Goal: Information Seeking & Learning: Learn about a topic

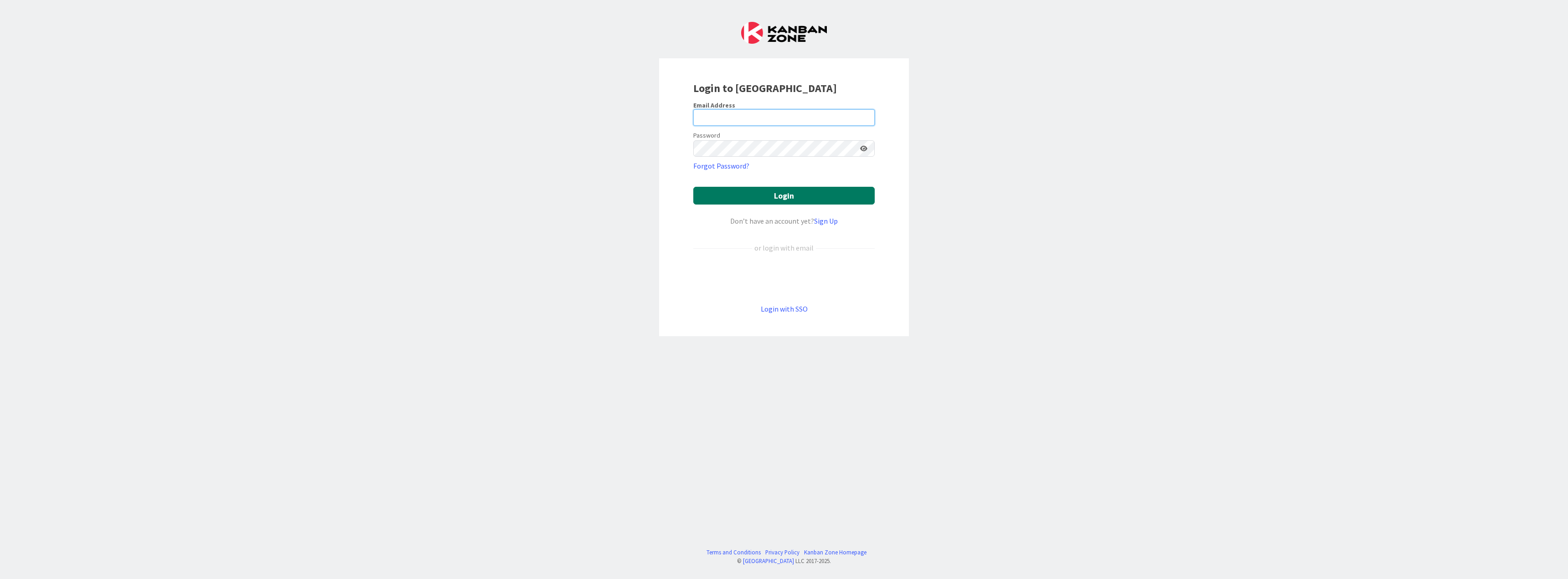
type input "[PERSON_NAME][EMAIL_ADDRESS][DOMAIN_NAME]"
click at [771, 194] on button "Login" at bounding box center [784, 196] width 182 height 18
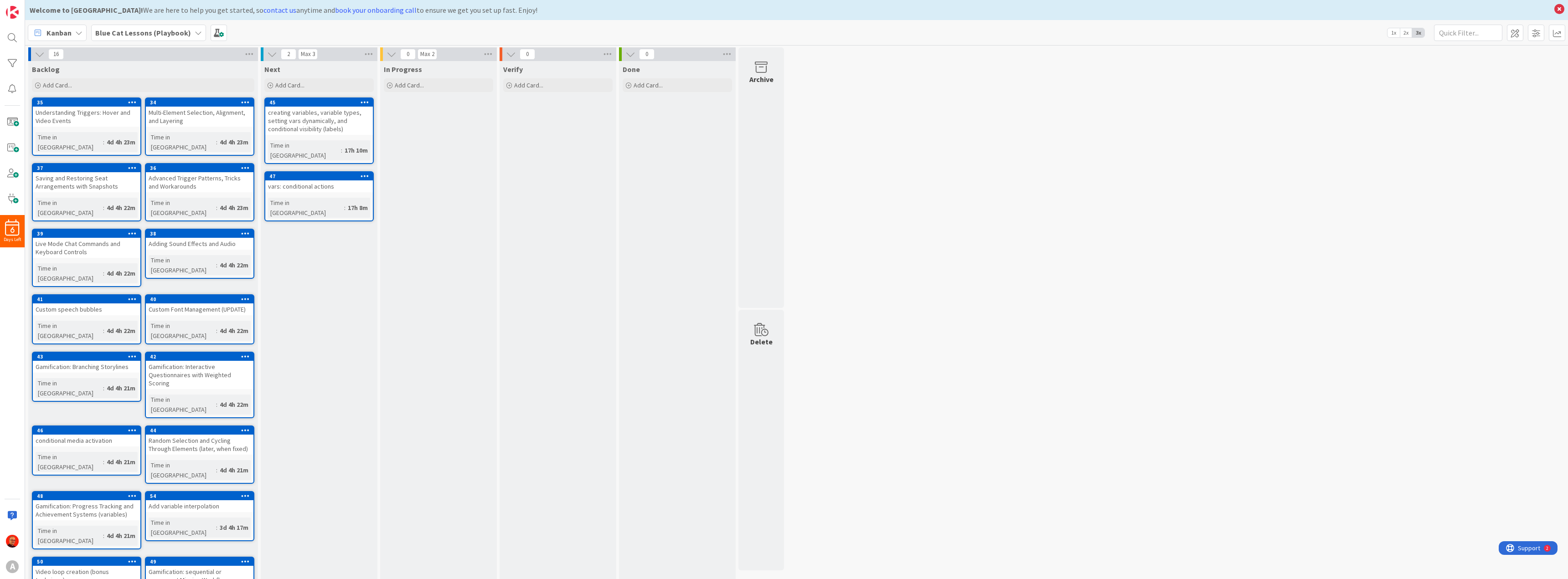
click at [154, 36] on b "Blue Cat Lessons (Playbook)" at bounding box center [143, 33] width 96 height 9
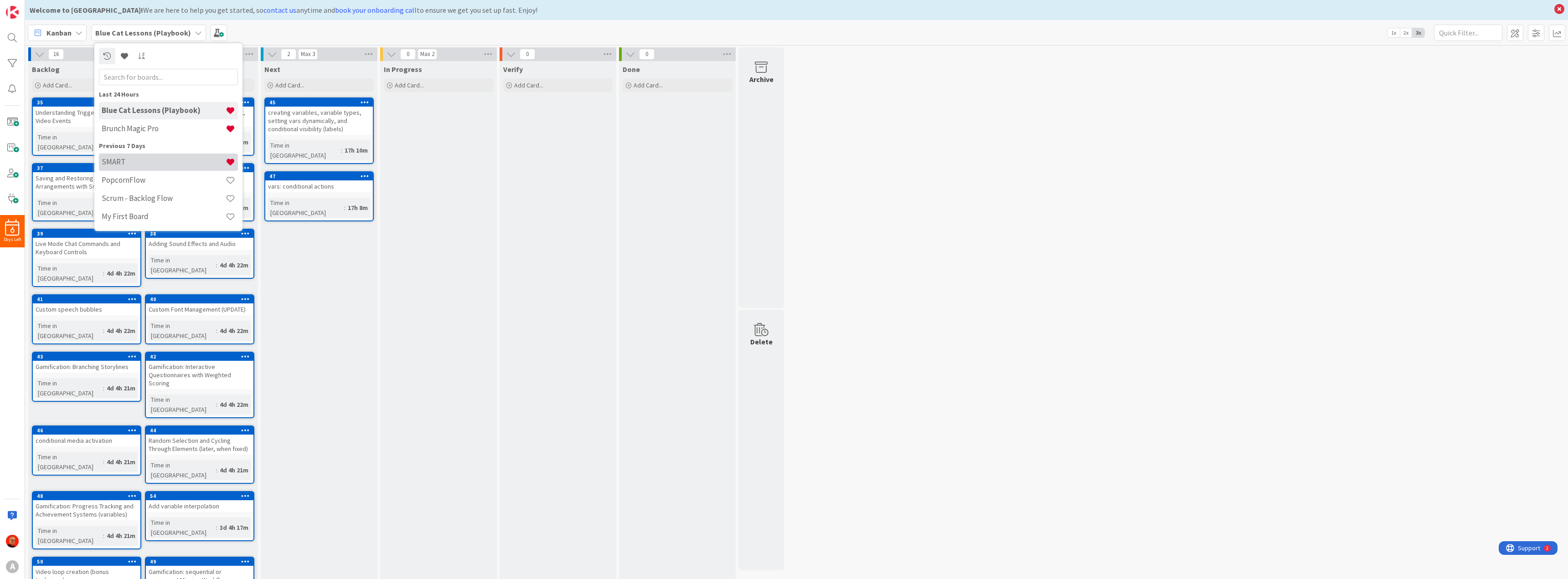
click at [139, 161] on h4 "SMART" at bounding box center [164, 161] width 124 height 9
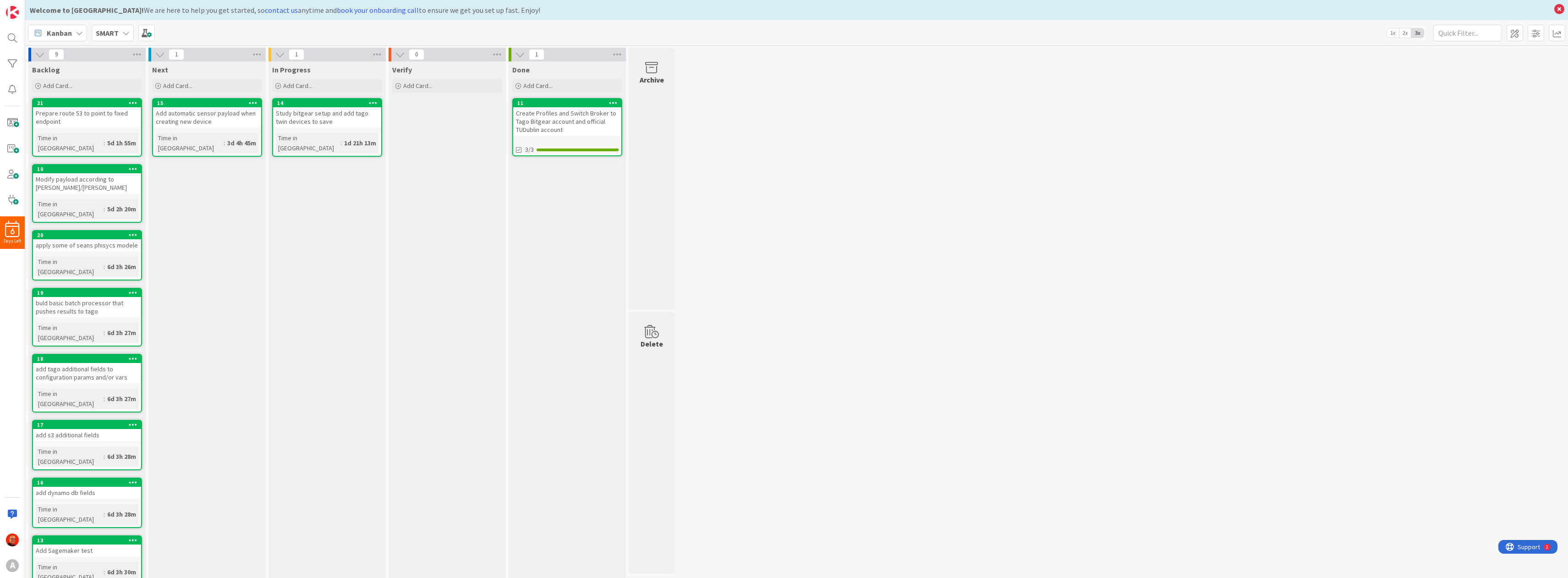
drag, startPoint x: 310, startPoint y: 107, endPoint x: 513, endPoint y: 67, distance: 206.9
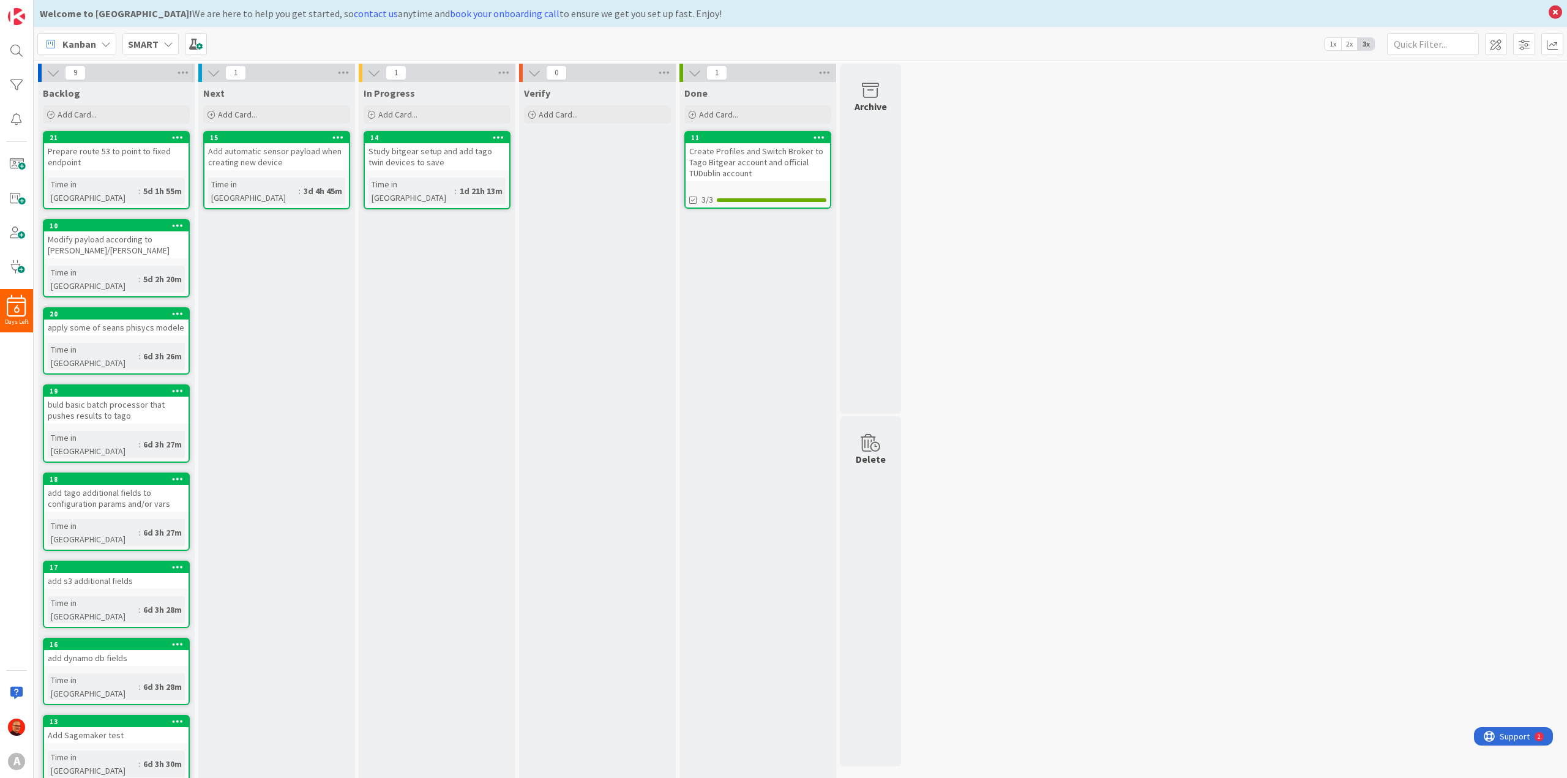
click at [408, 160] on div "Study bitgear setup and add tago twin devices to save" at bounding box center [437, 156] width 144 height 27
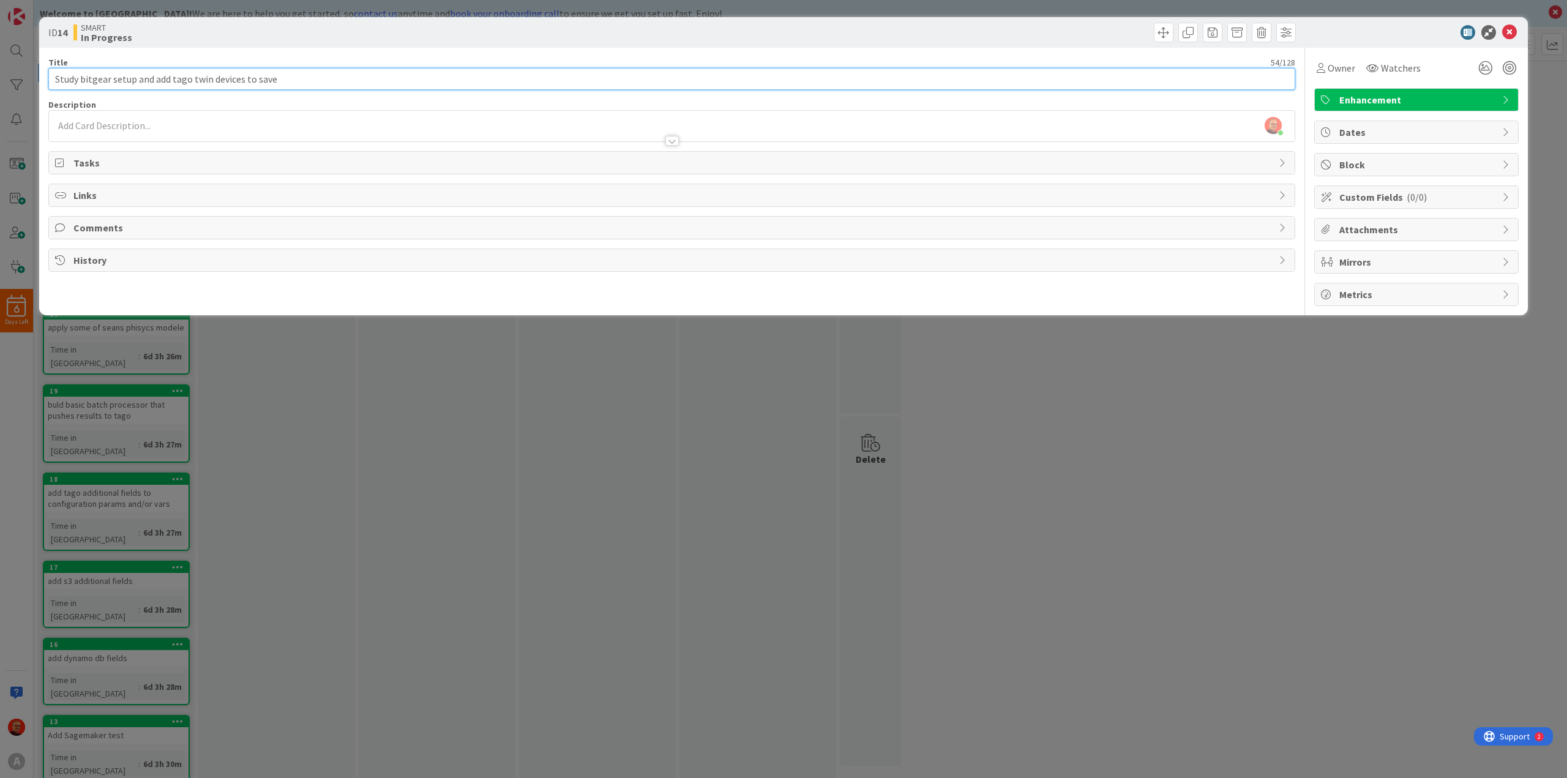
click at [141, 86] on input "Study bitgear setup and add tago twin devices to save" at bounding box center [671, 79] width 1247 height 22
drag, startPoint x: 136, startPoint y: 79, endPoint x: 510, endPoint y: 82, distance: 374.0
click at [510, 82] on input "Study bitgear setup and add tago twin devices to save" at bounding box center [671, 79] width 1247 height 22
type input "Study bitgear setup"
click at [392, 32] on div "SMART In Progress" at bounding box center [371, 33] width 596 height 20
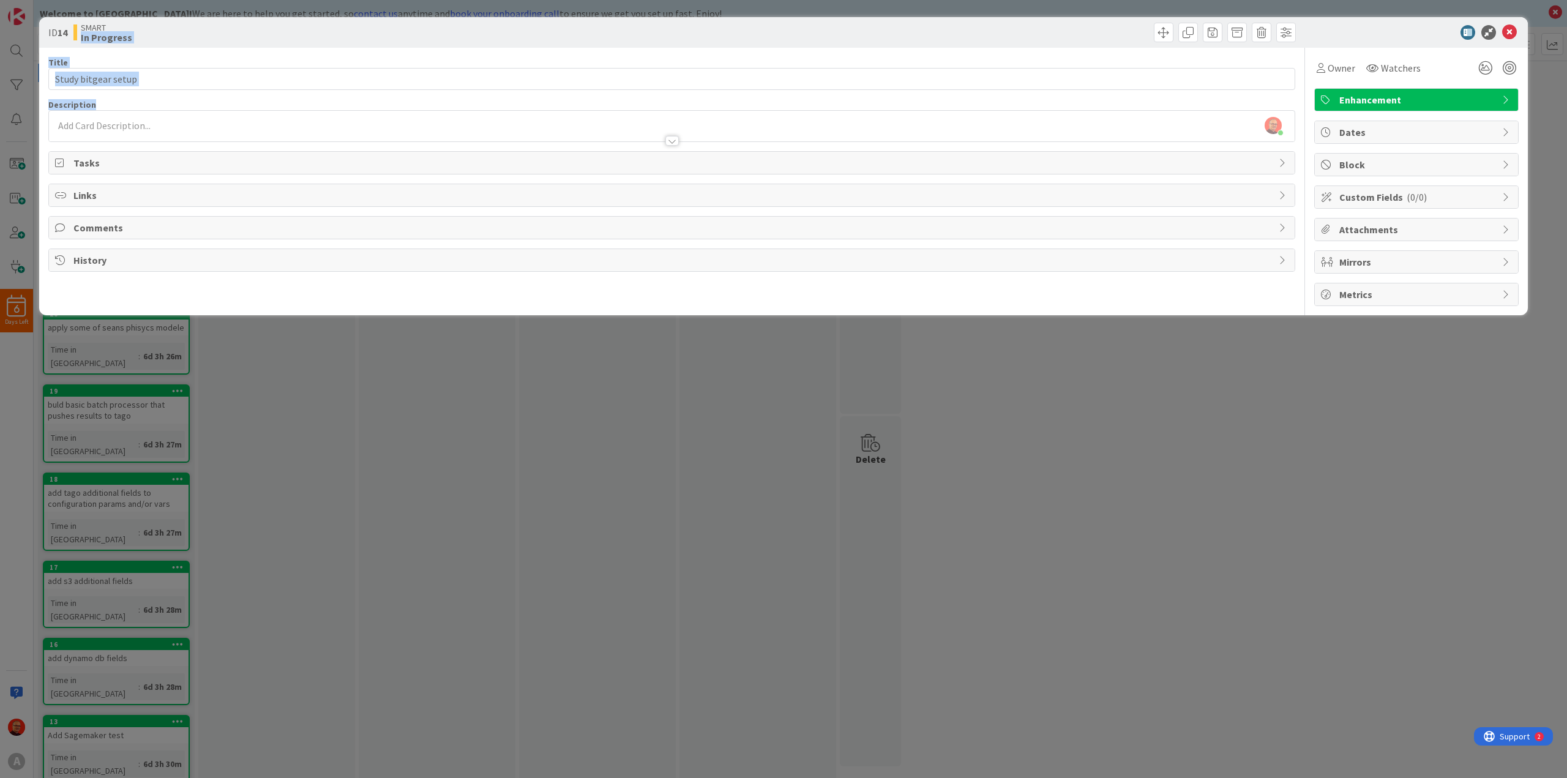
drag, startPoint x: 442, startPoint y: 29, endPoint x: 440, endPoint y: 95, distance: 66.8
click at [440, 95] on div "ID 14 SMART In Progress Title 19 / 128 Study bitgear setup Description [PERSON_…" at bounding box center [783, 166] width 1489 height 298
click at [1170, 444] on div "ID 14 SMART In Progress Title 19 / 128 Study bitgear setup Description [PERSON_…" at bounding box center [783, 389] width 1567 height 778
